Goal: Contribute content: Add original content to the website for others to see

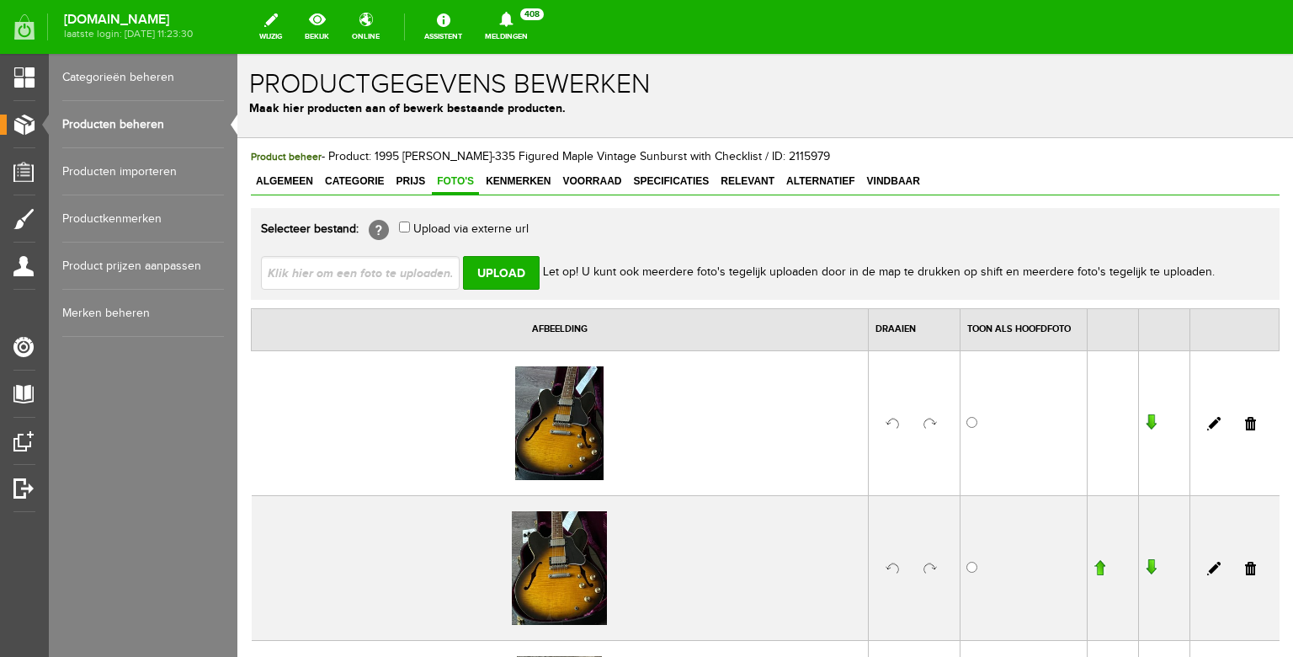
click at [399, 268] on input "file" at bounding box center [367, 272] width 212 height 32
type input "C:\fakepath\WhatsApp Image [DATE] 14.49.32(4).jpeg"
type input "WhatsApp Image [DATE] 14.49.32(4).jpeg; WhatsApp Image [DATE] 14.49.32(5).jpeg;…"
click at [510, 265] on input "Upload" at bounding box center [501, 273] width 77 height 34
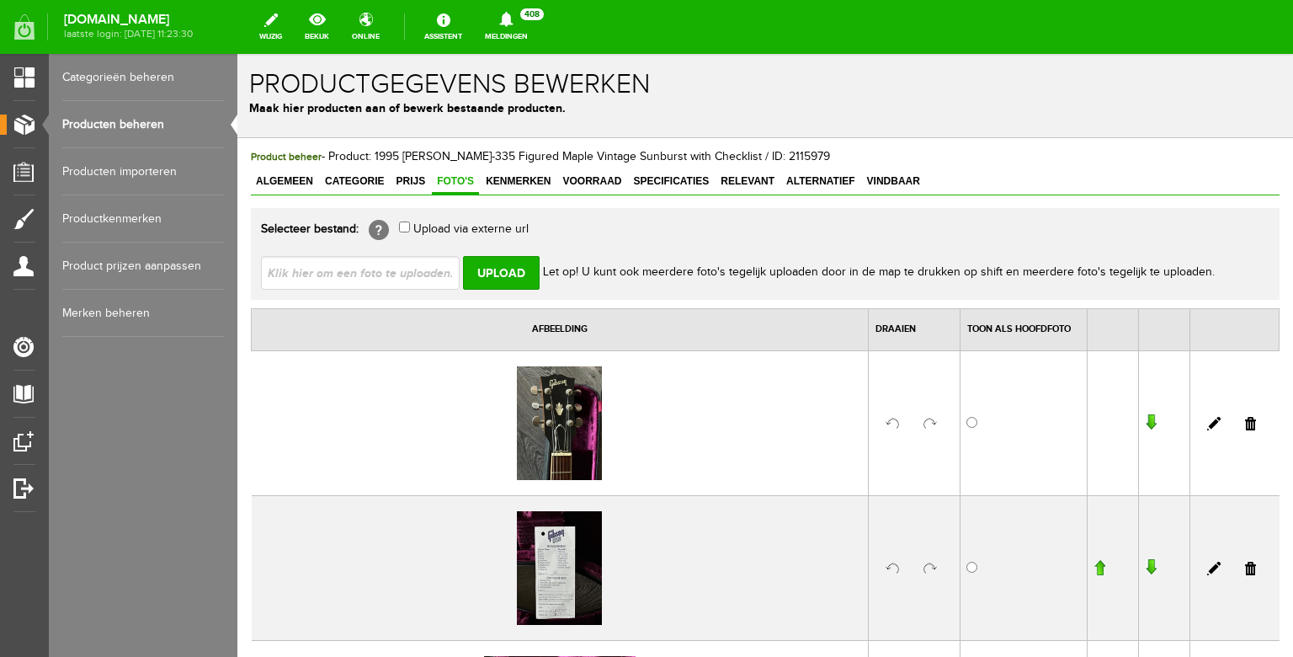
click at [406, 256] on div "Upload Let op! U kunt ook meerdere foto's tegelijk uploaden door in de map te d…" at bounding box center [765, 265] width 1009 height 47
click at [406, 261] on input "file" at bounding box center [367, 272] width 212 height 32
type input "C:\fakepath\WhatsApp Image [DATE] 14.49.31.jpeg"
type input "WhatsApp Image [DATE] 14.49.31.jpeg; WhatsApp Image [DATE] 14.49.31(1).jpeg; Wh…"
click at [516, 273] on input "Upload" at bounding box center [501, 273] width 77 height 34
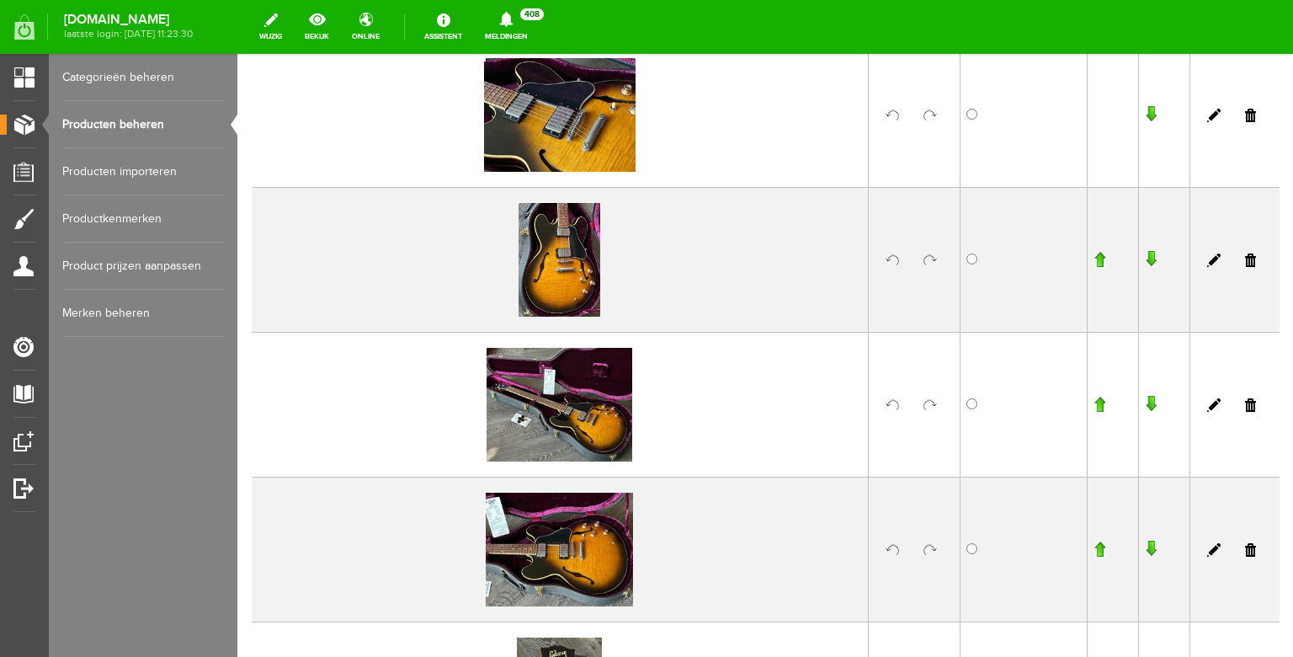
scroll to position [290, 0]
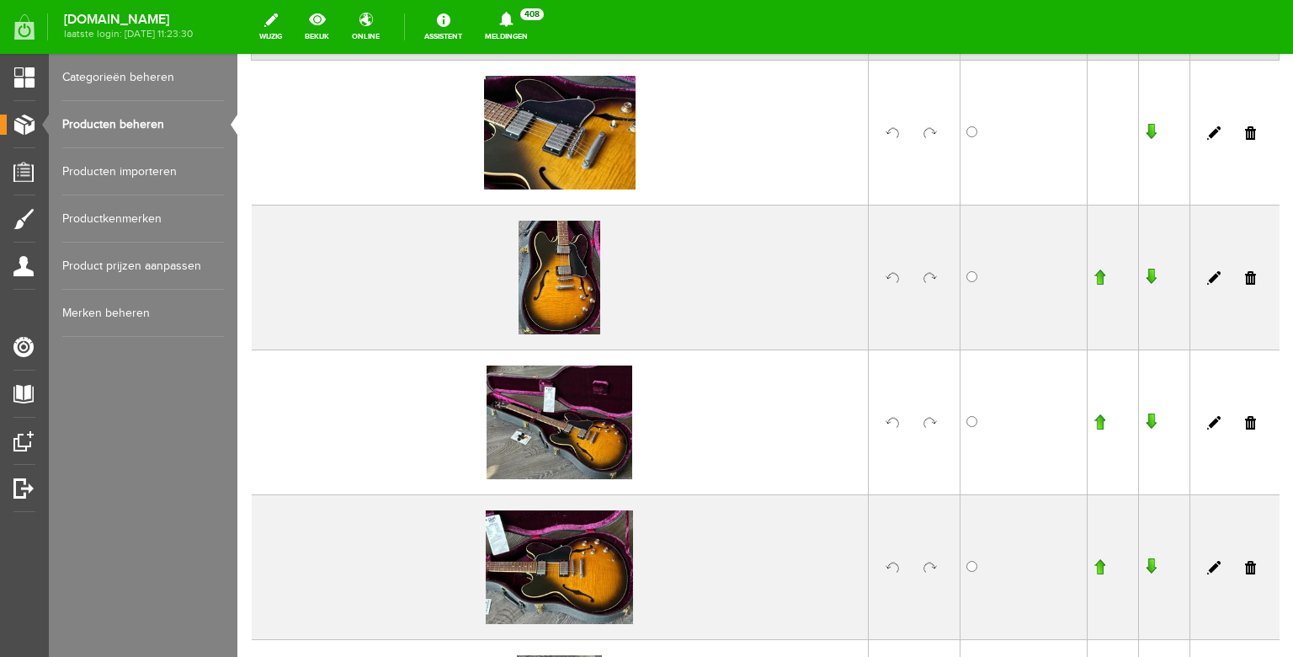
click at [1101, 569] on input "button" at bounding box center [1100, 566] width 12 height 17
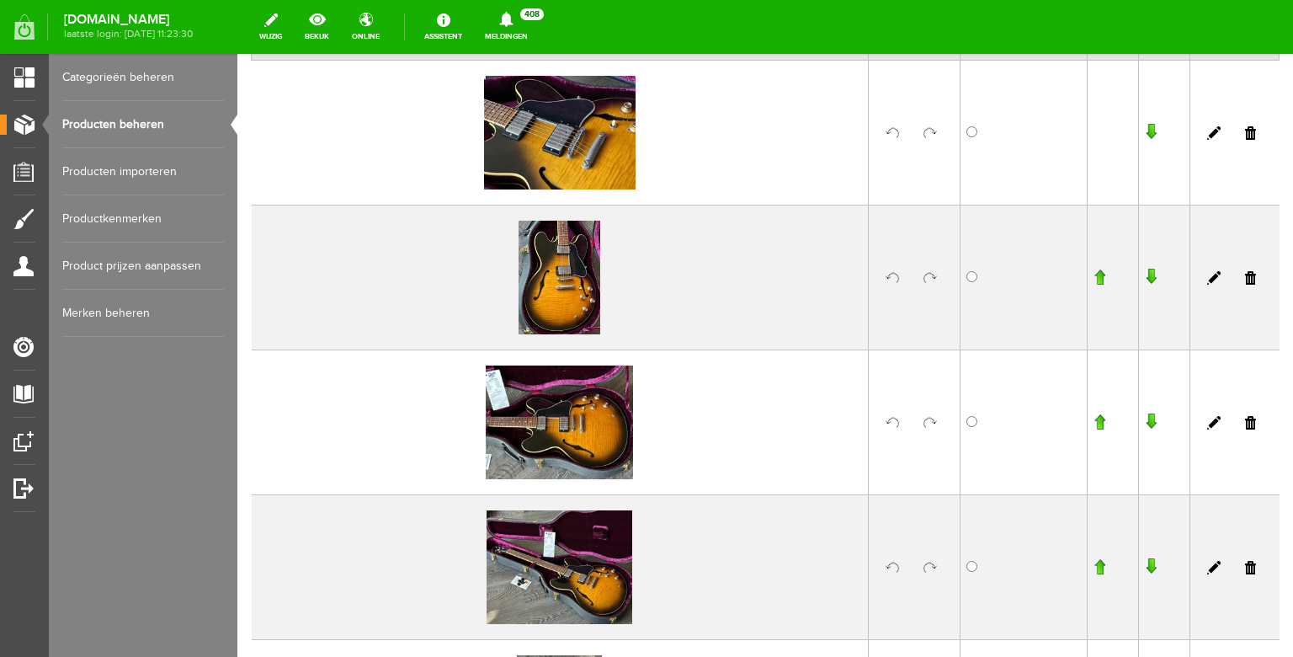
click at [1101, 424] on input "button" at bounding box center [1100, 421] width 12 height 17
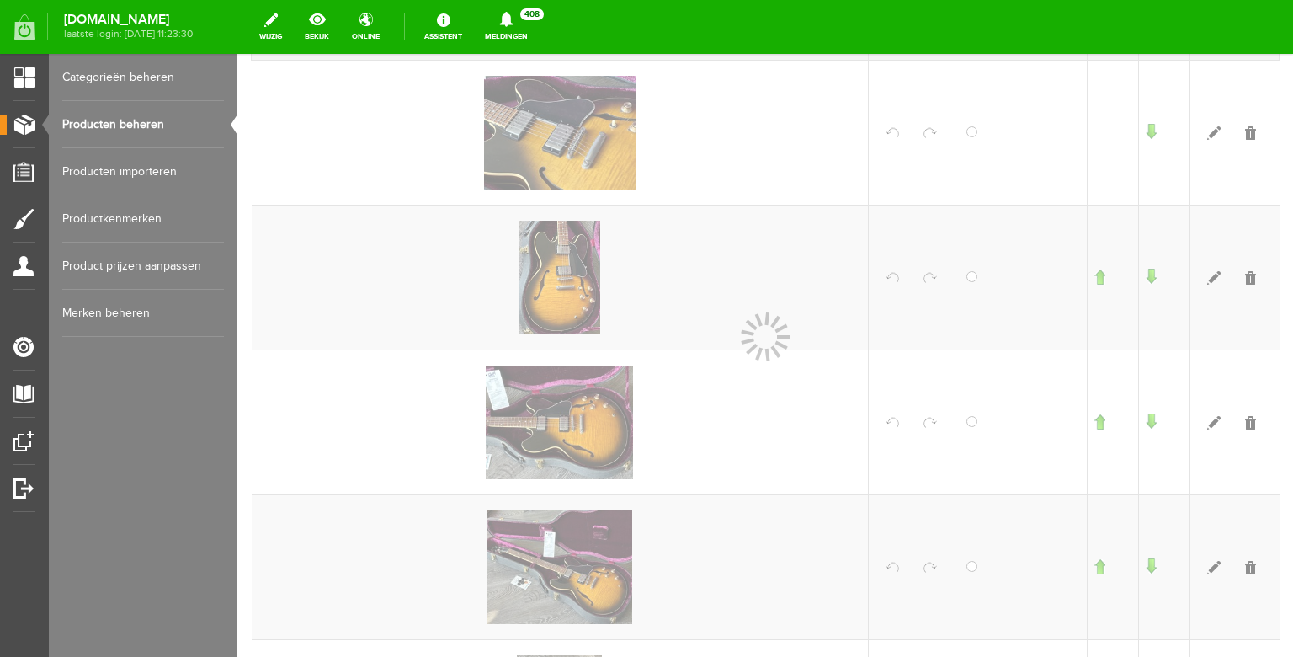
scroll to position [291, 0]
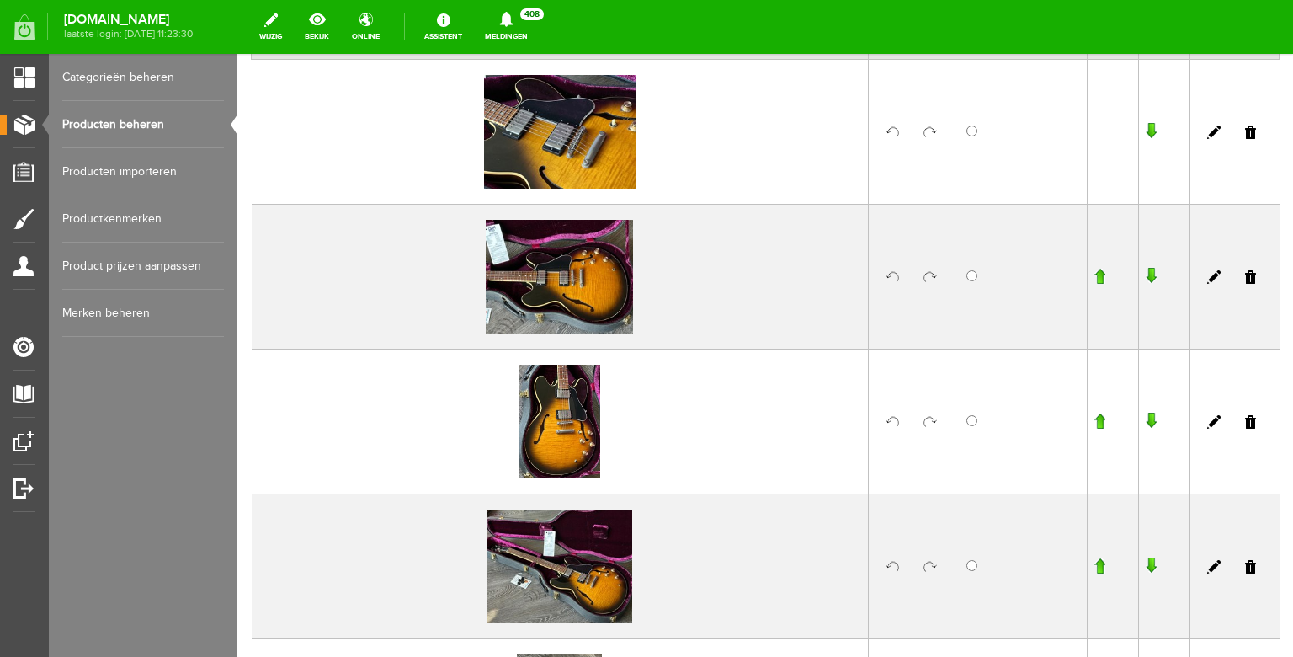
click at [1105, 276] on input "button" at bounding box center [1100, 276] width 12 height 17
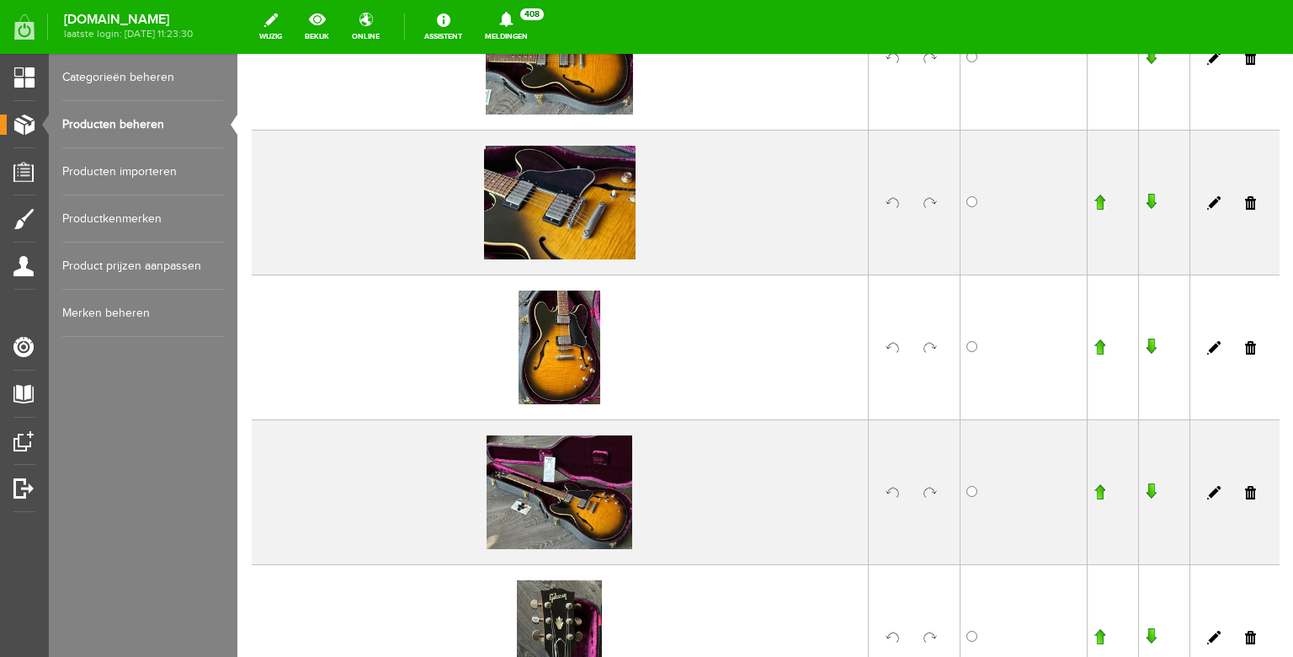
scroll to position [374, 0]
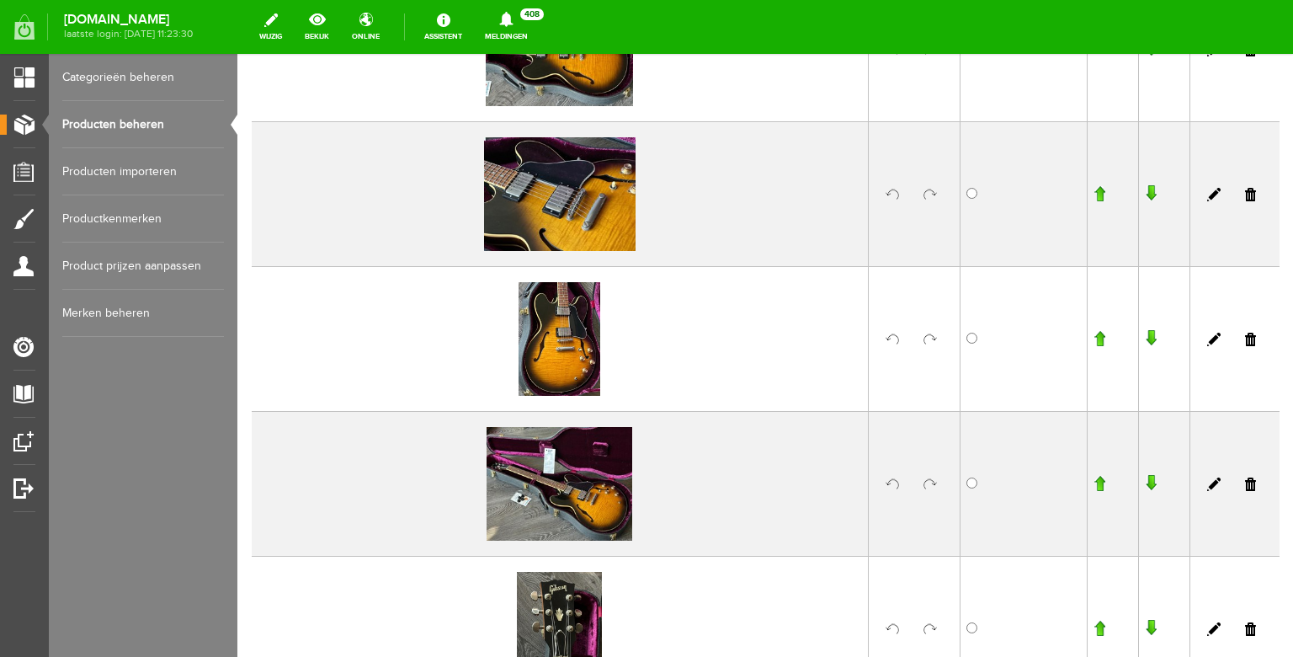
click at [1097, 487] on input "button" at bounding box center [1100, 483] width 12 height 17
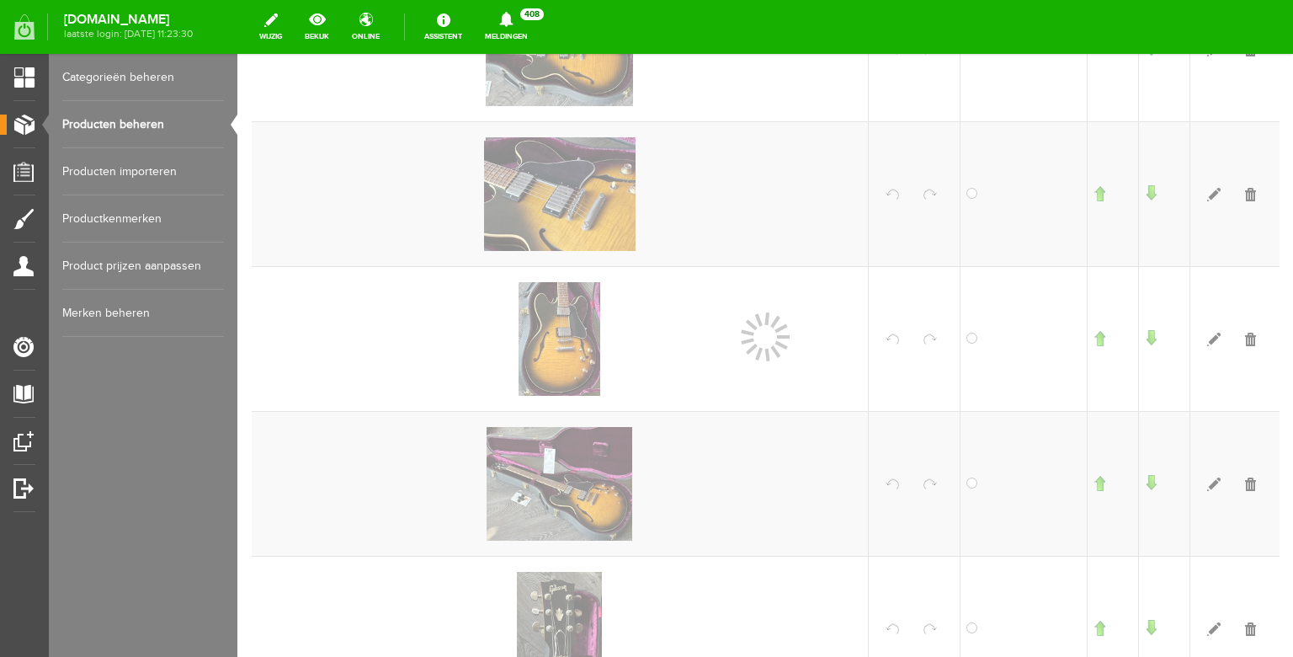
scroll to position [375, 0]
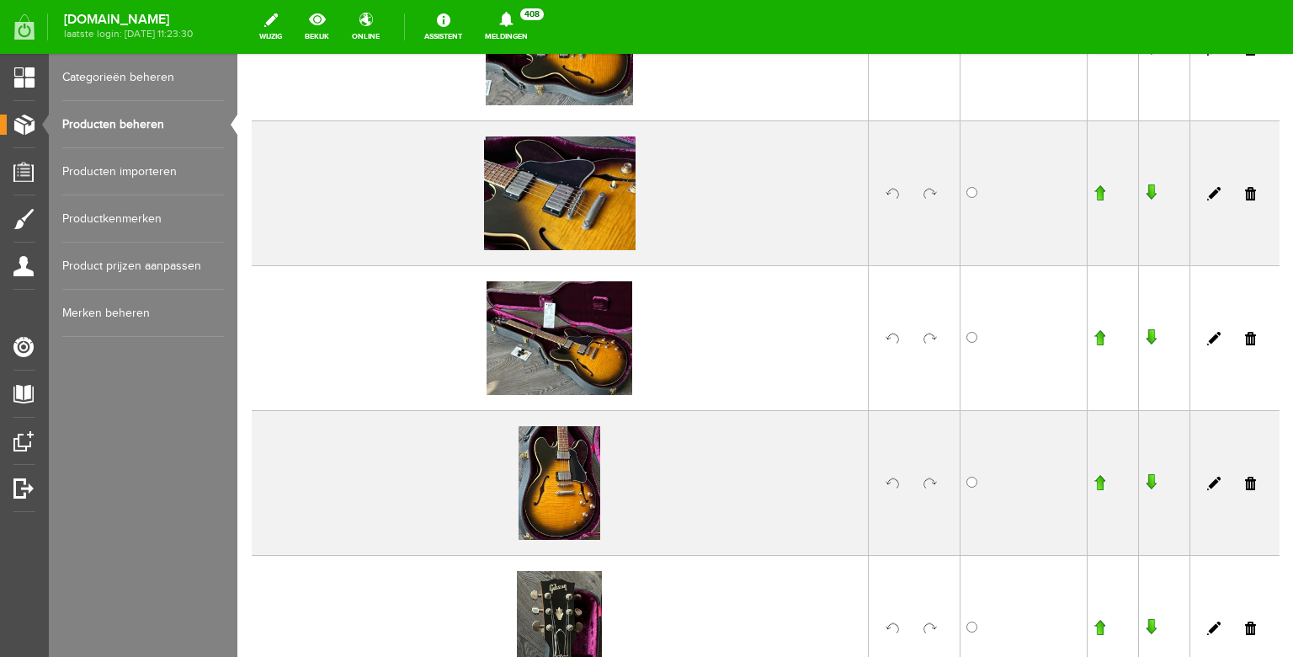
click at [1100, 336] on input "button" at bounding box center [1100, 337] width 12 height 17
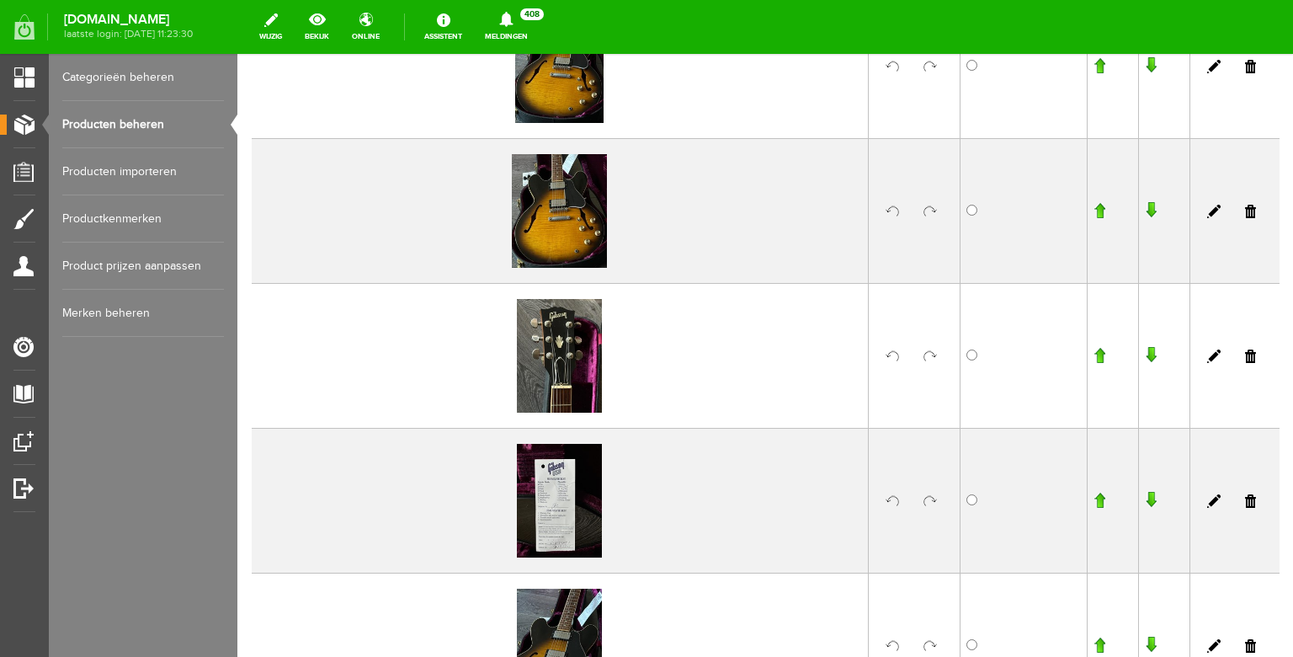
scroll to position [1527, 0]
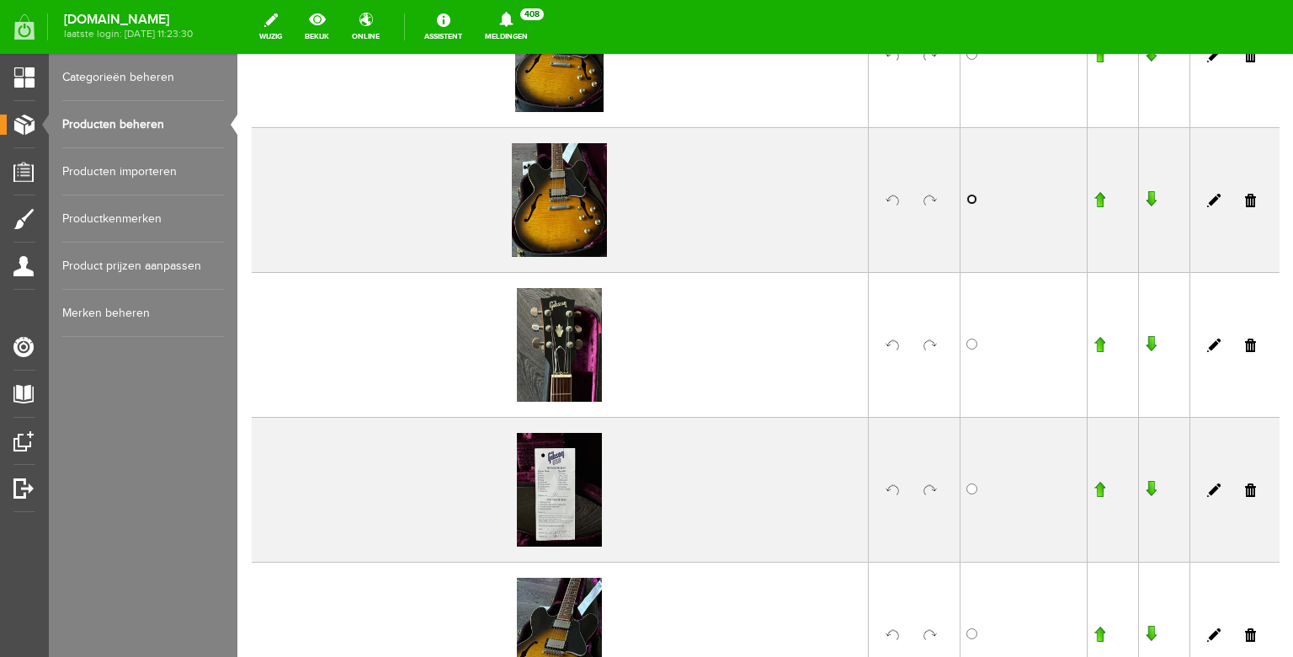
click at [973, 201] on input "radio" at bounding box center [972, 199] width 11 height 11
radio input "true"
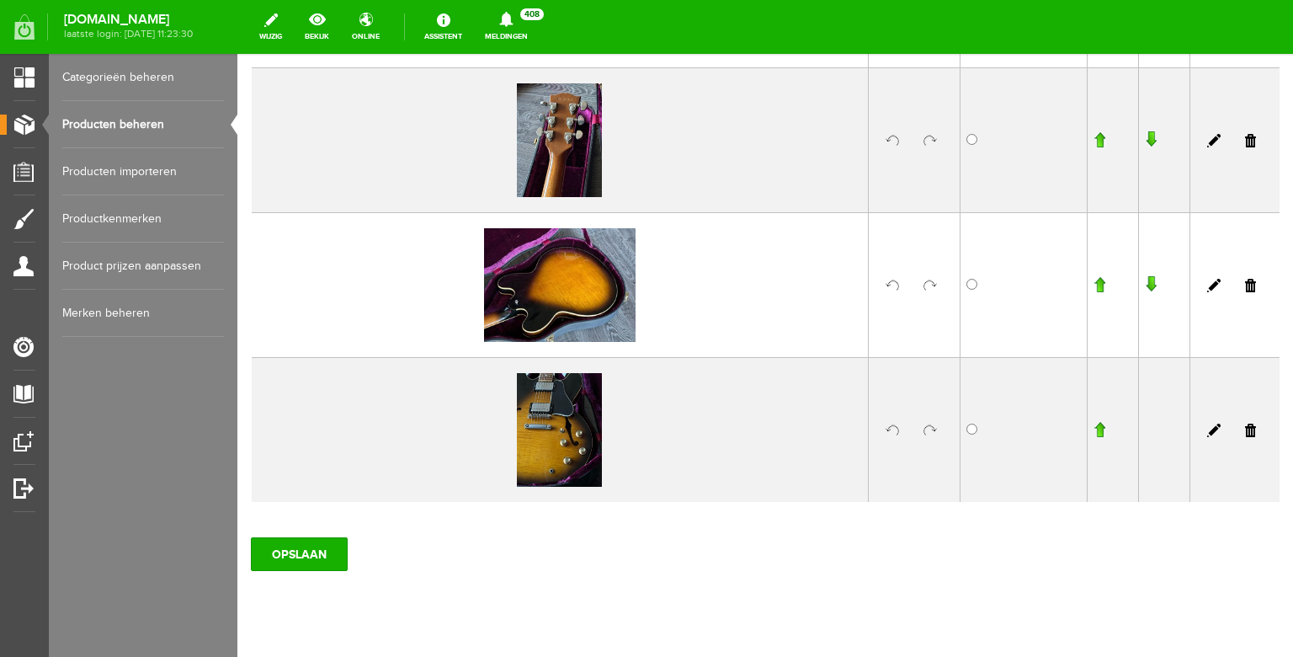
scroll to position [2494, 0]
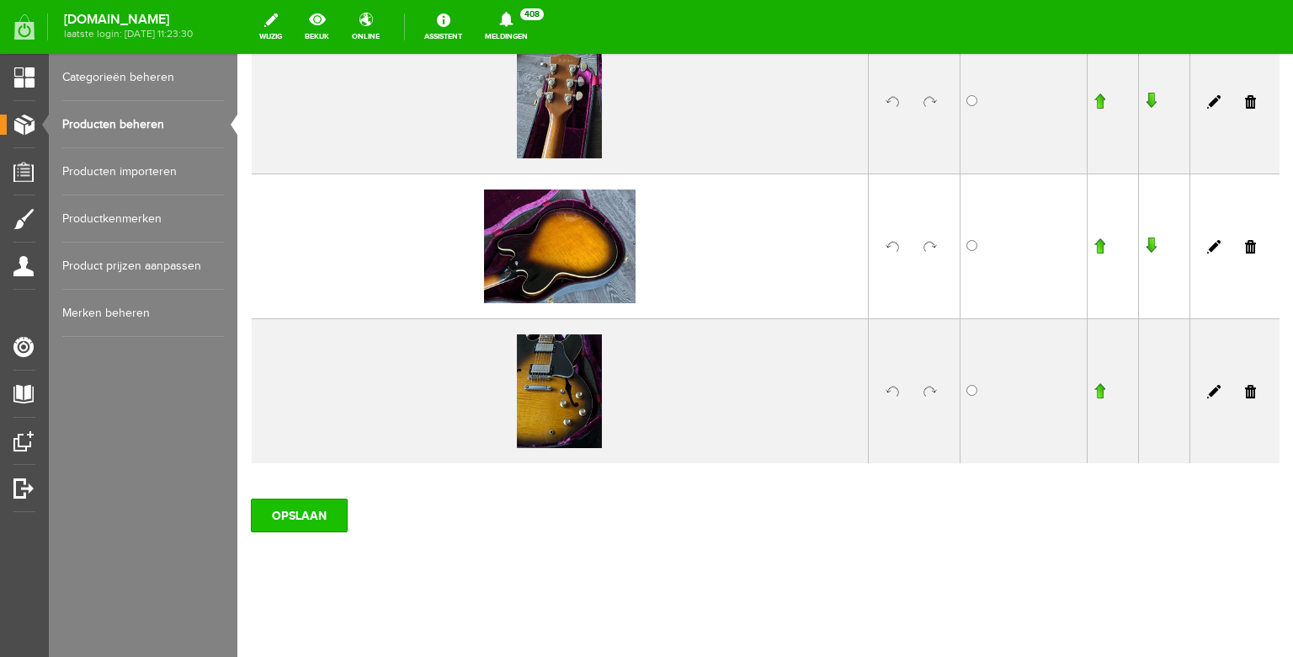
click at [315, 509] on input "OPSLAAN" at bounding box center [299, 515] width 97 height 34
